Goal: Transaction & Acquisition: Obtain resource

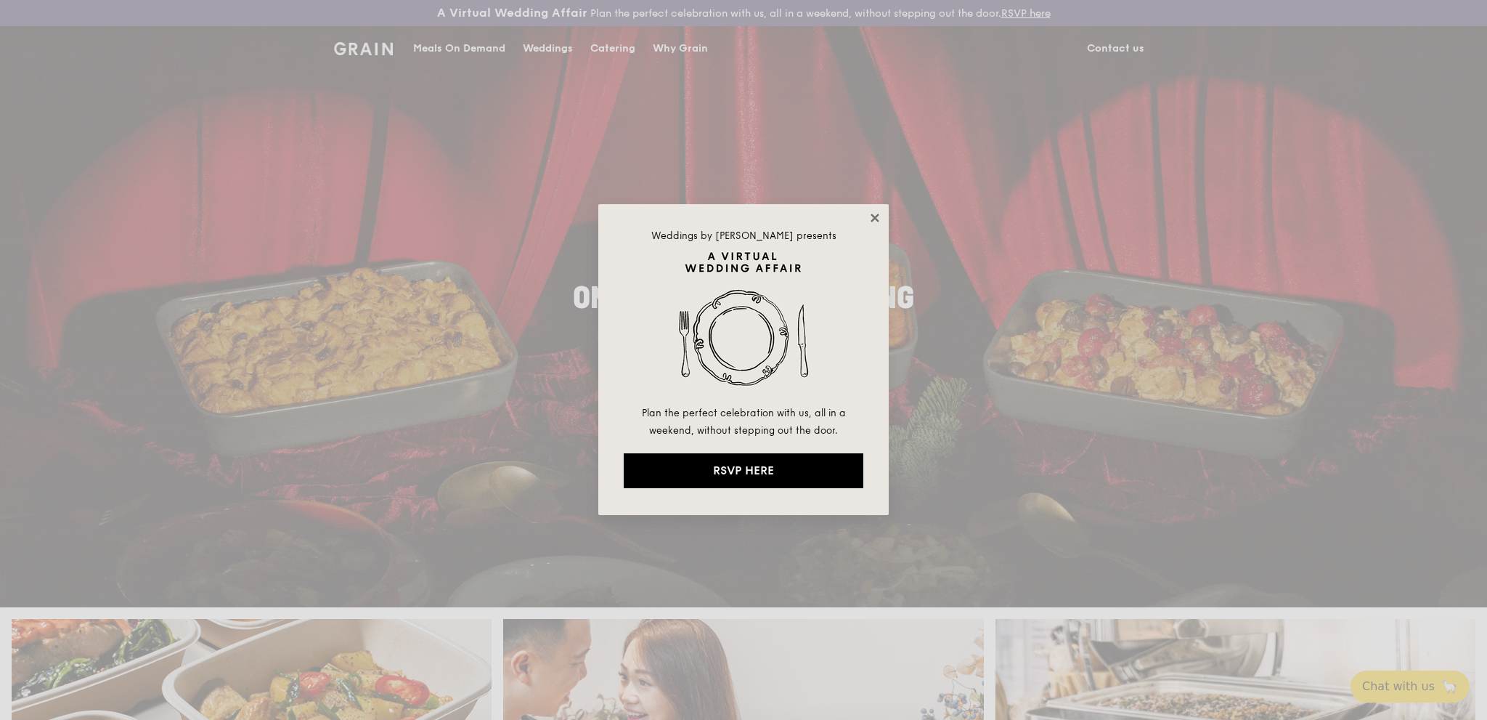
click at [877, 221] on icon at bounding box center [875, 217] width 8 height 8
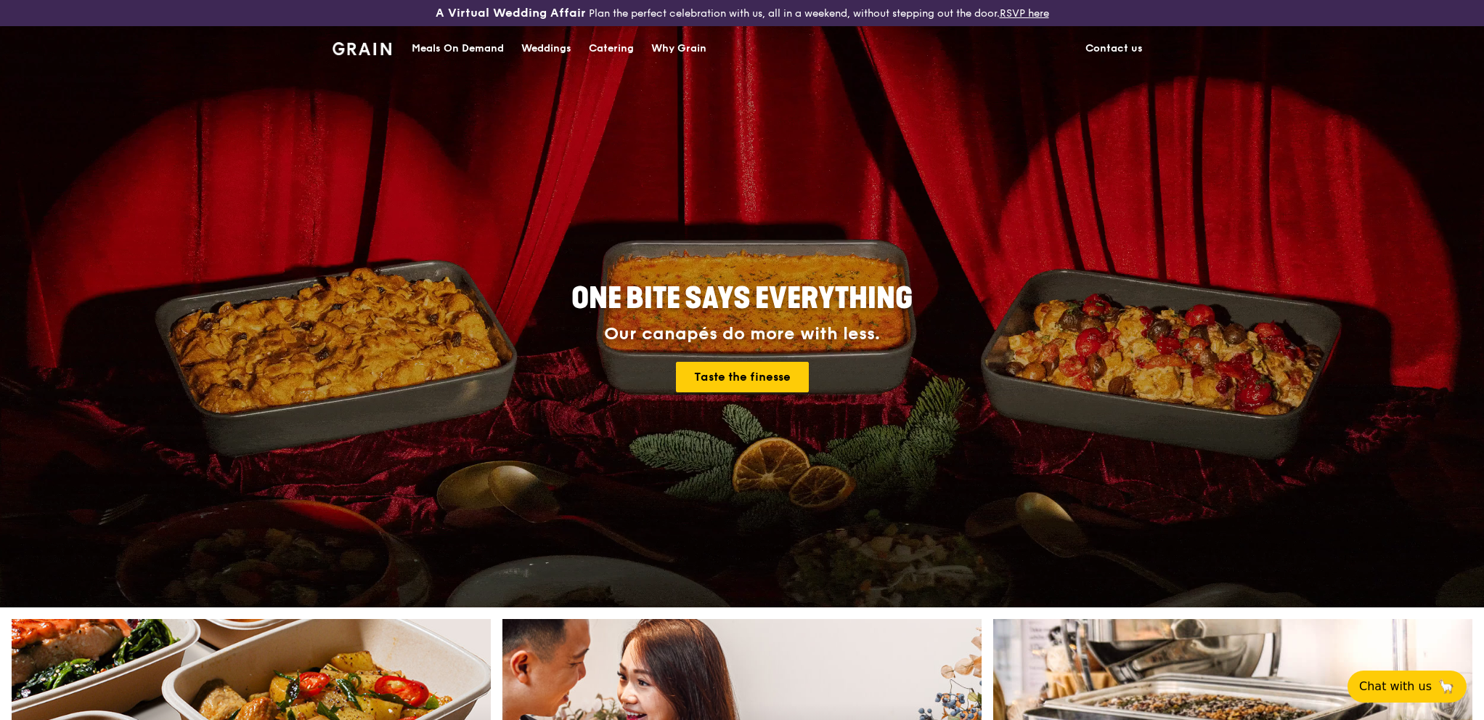
click at [610, 46] on div "Catering" at bounding box center [611, 49] width 45 height 44
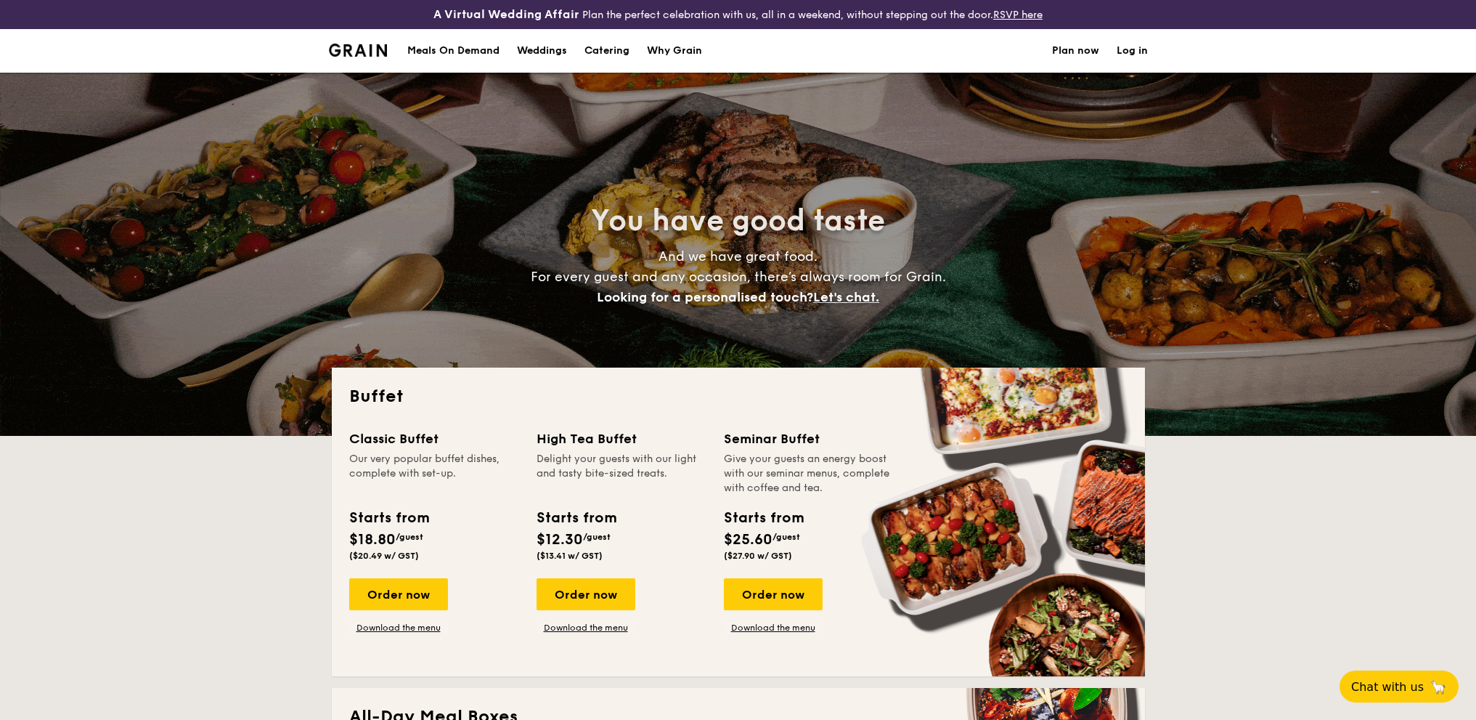
select select
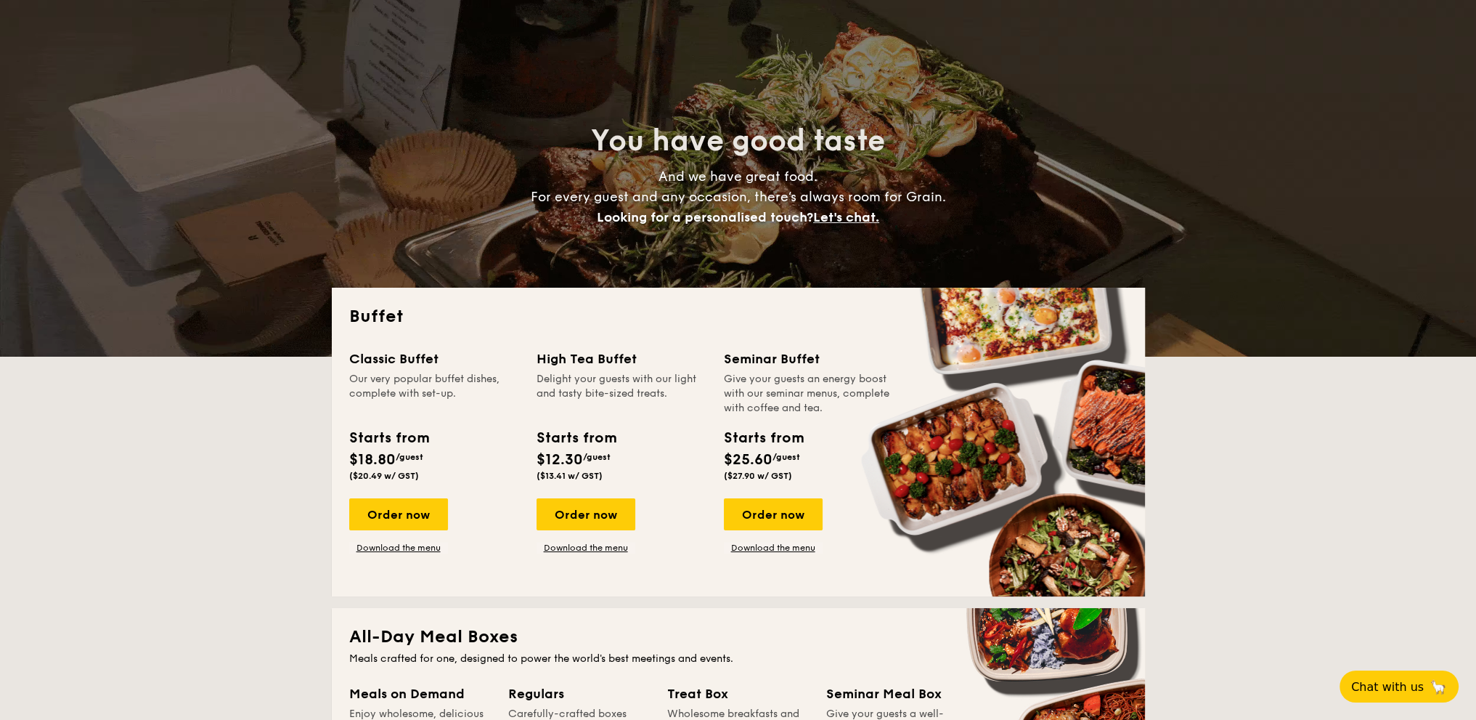
scroll to position [145, 0]
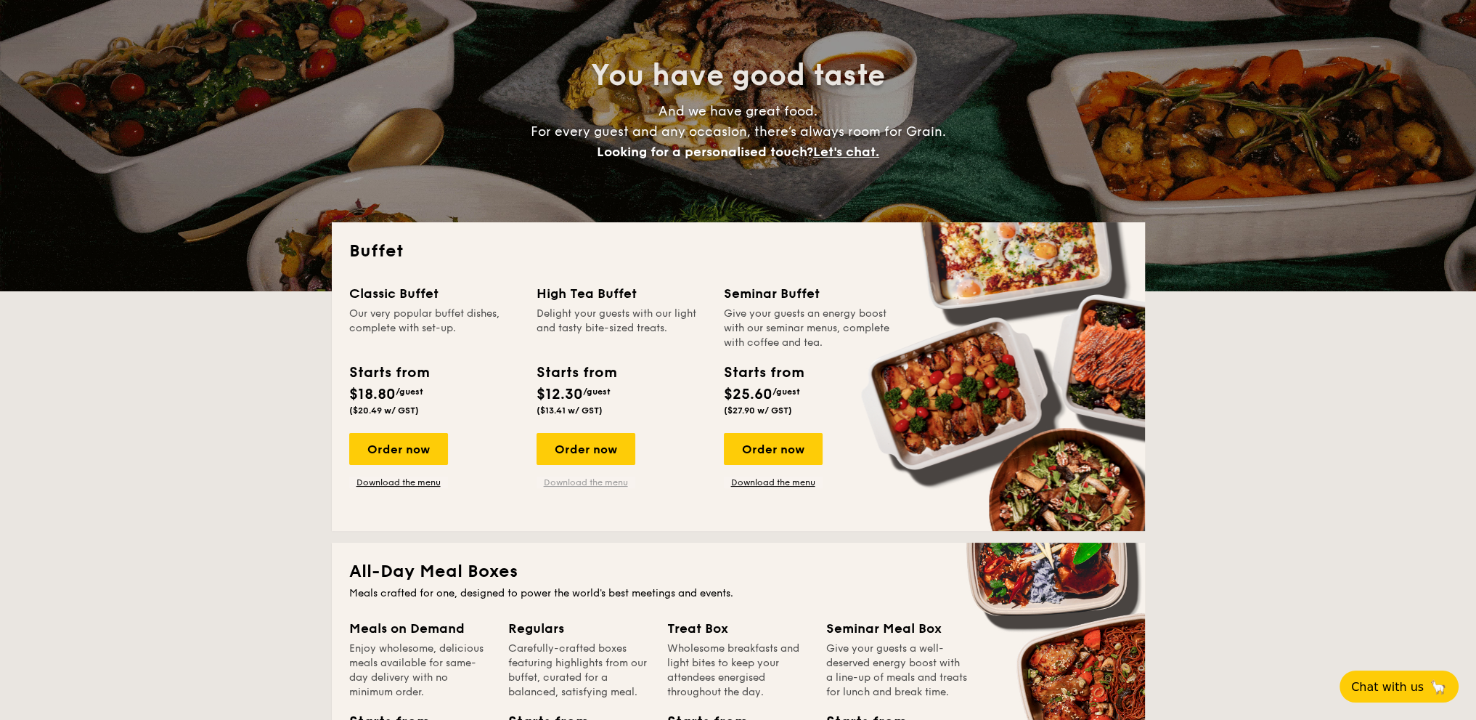
click at [606, 482] on link "Download the menu" at bounding box center [586, 482] width 99 height 12
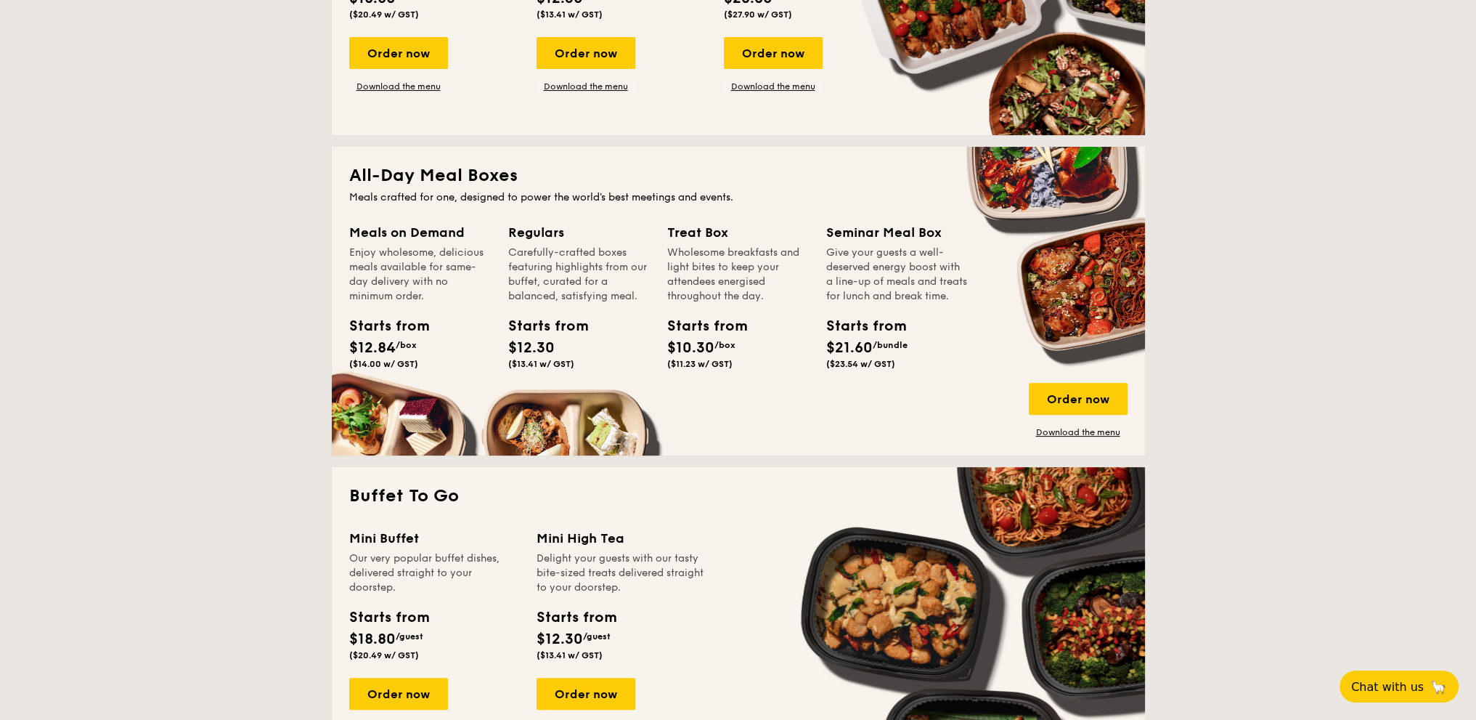
scroll to position [581, 0]
